Goal: Find specific fact: Find specific fact

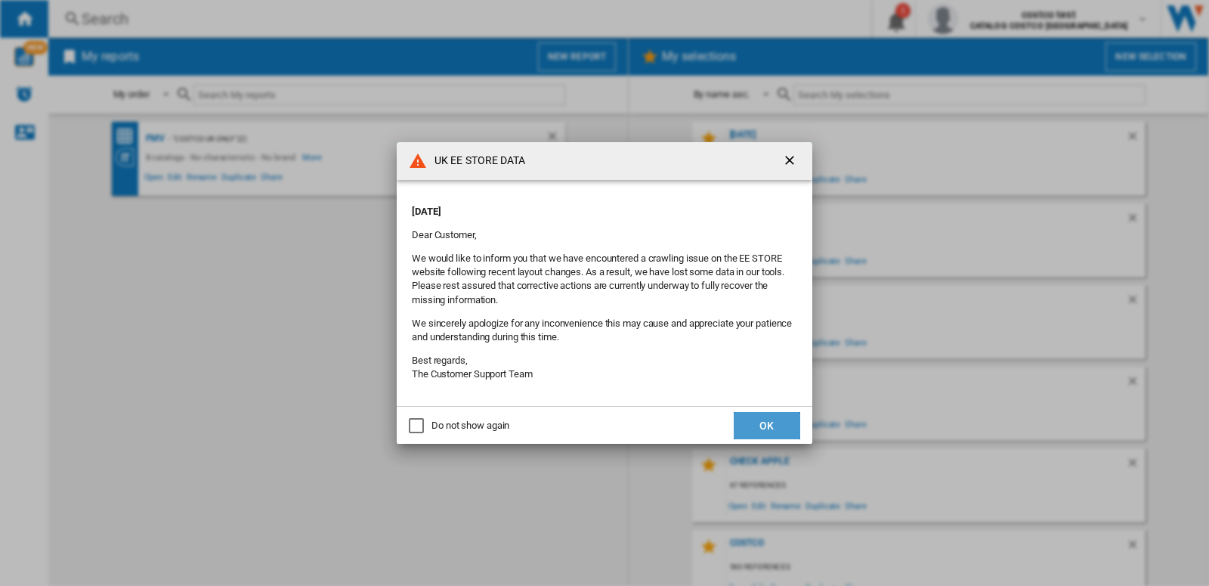
click at [778, 437] on button "OK" at bounding box center [767, 425] width 66 height 27
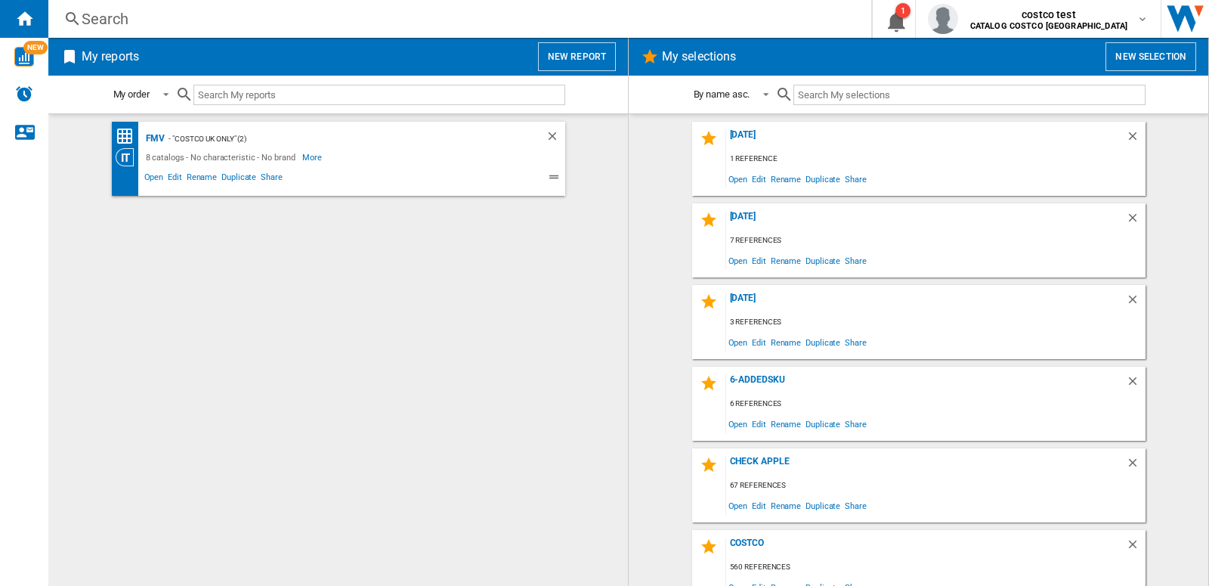
click at [108, 22] on div "Search" at bounding box center [457, 18] width 750 height 21
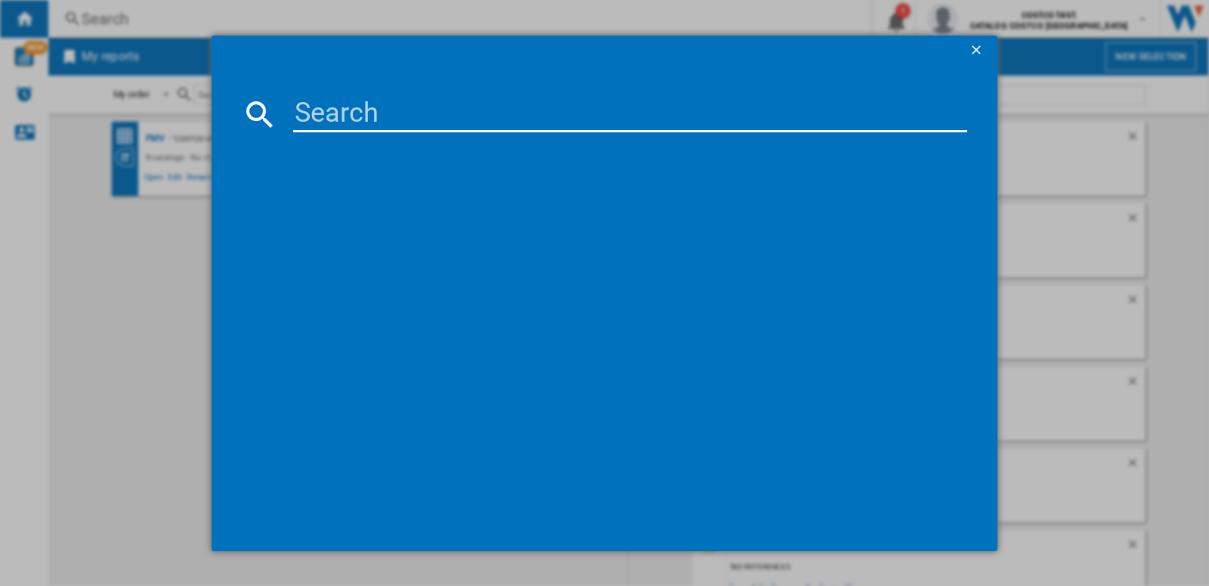
drag, startPoint x: 314, startPoint y: 118, endPoint x: 429, endPoint y: 207, distance: 145.4
click at [315, 118] on input at bounding box center [630, 114] width 674 height 36
paste input "BOSCH BBH3230GB BLACK"
type input "BOSCH BBH3230GB BLACK"
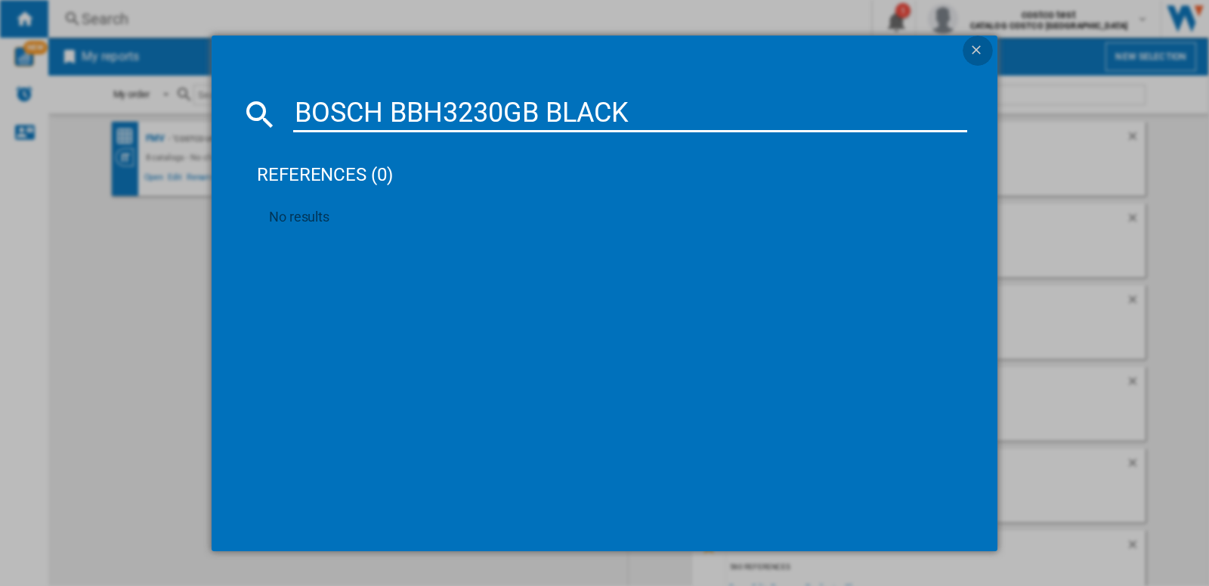
drag, startPoint x: 974, startPoint y: 49, endPoint x: 1052, endPoint y: 49, distance: 77.8
click at [975, 49] on ng-md-icon "getI18NText('BUTTONS.CLOSE_DIALOG')" at bounding box center [978, 51] width 18 height 18
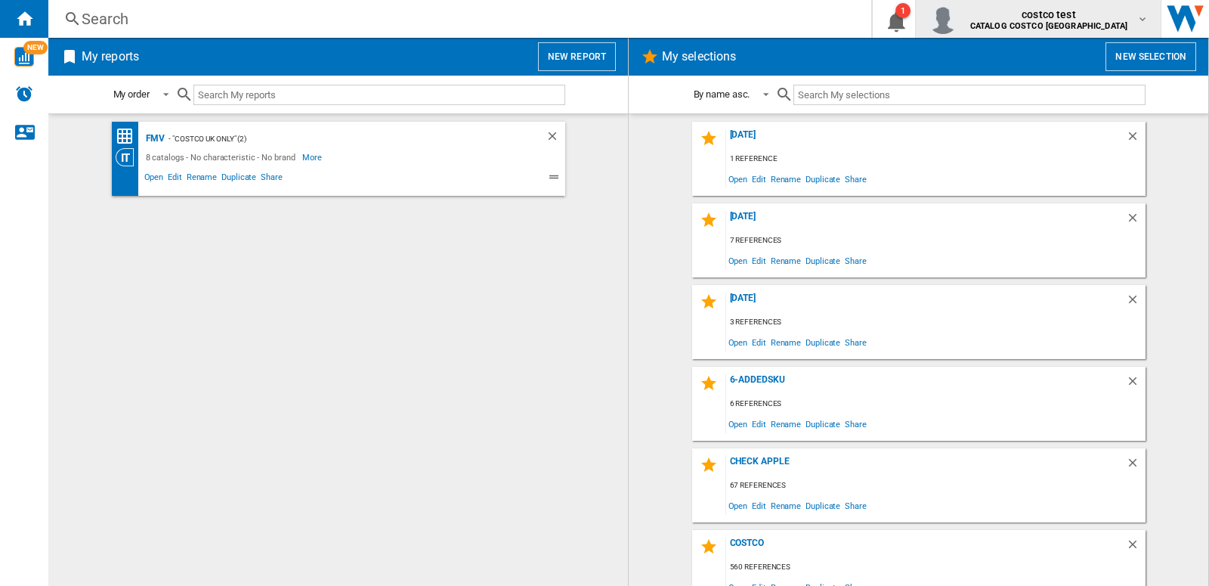
click at [1097, 26] on b "CATALOG COSTCO UK" at bounding box center [1048, 26] width 157 height 10
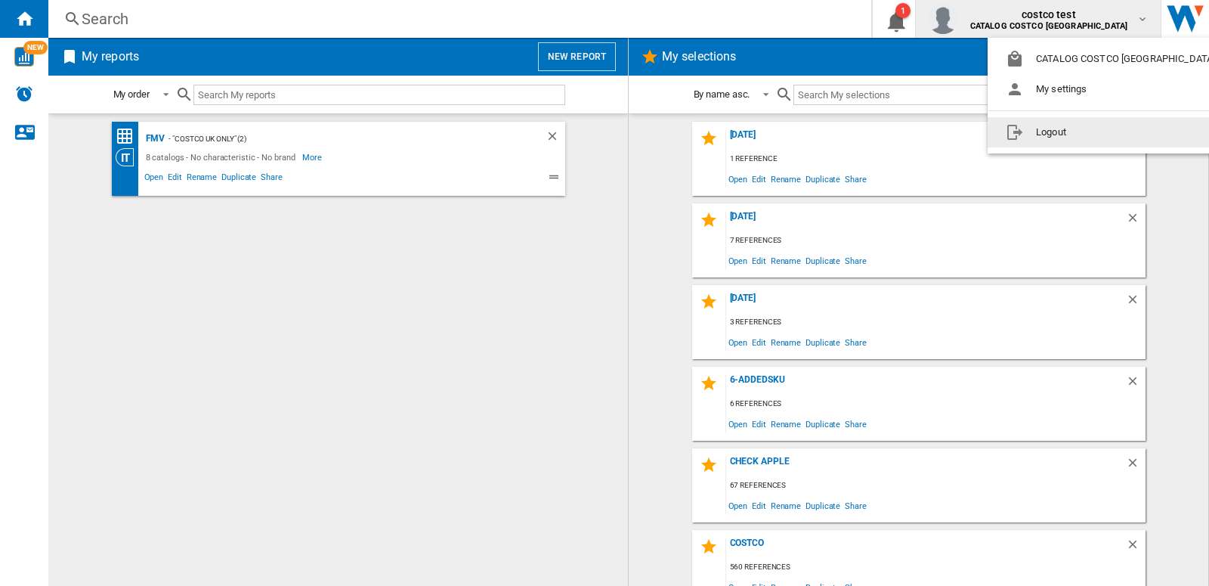
click at [1098, 125] on button "Logout" at bounding box center [1114, 132] width 252 height 30
